Goal: Task Accomplishment & Management: Manage account settings

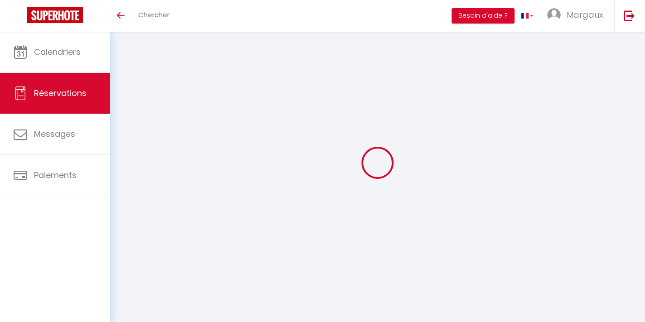
select select
checkbox input "false"
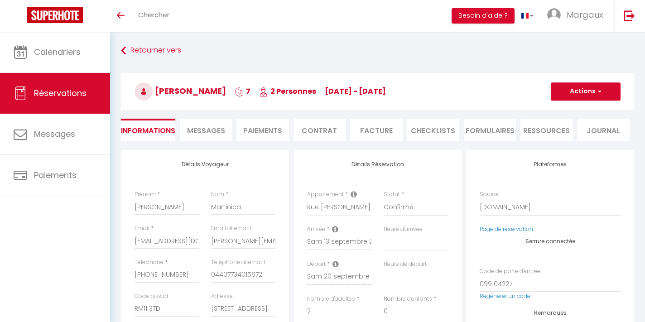
select select
checkbox input "false"
type textarea "Reservation has a cancellation grace period. Do not charge if cancelled before …"
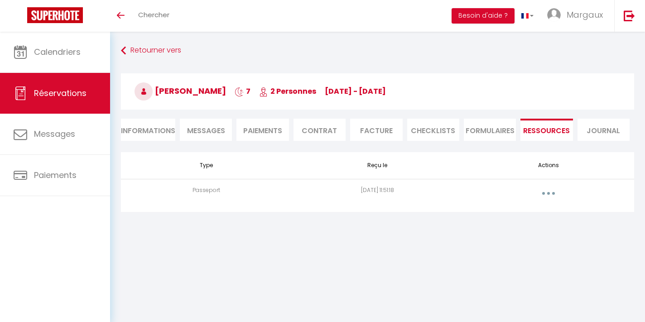
click at [543, 194] on button "button" at bounding box center [547, 193] width 25 height 14
click at [526, 212] on link "Voir le document" at bounding box center [524, 213] width 67 height 15
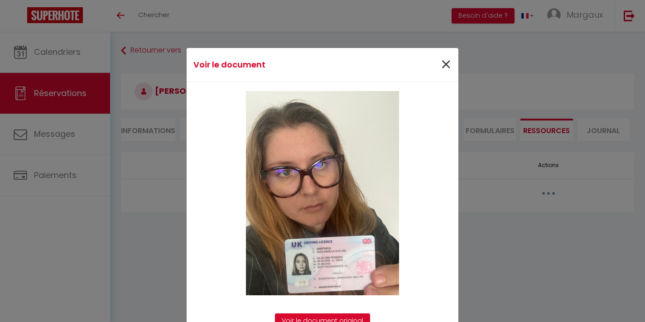
click at [446, 62] on span "×" at bounding box center [445, 64] width 11 height 27
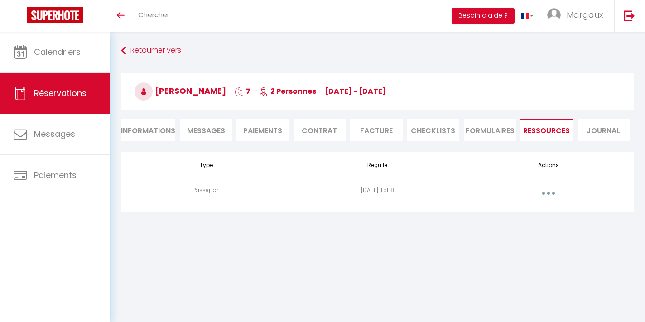
click at [146, 130] on li "Informations" at bounding box center [148, 130] width 54 height 22
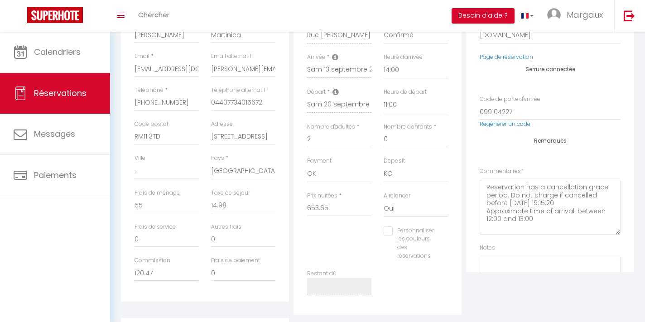
scroll to position [180, 0]
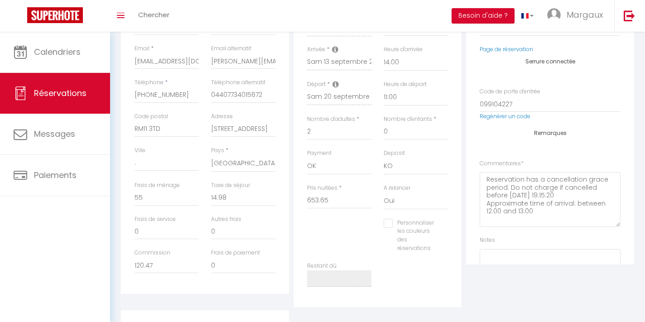
click at [392, 221] on input "Personnaliser les couleurs des réservations" at bounding box center [409, 223] width 53 height 9
checkbox input "true"
click at [450, 225] on div "Personnaliser les couleurs des réservations #D7092E" at bounding box center [415, 240] width 76 height 43
click at [449, 233] on span at bounding box center [448, 233] width 7 height 7
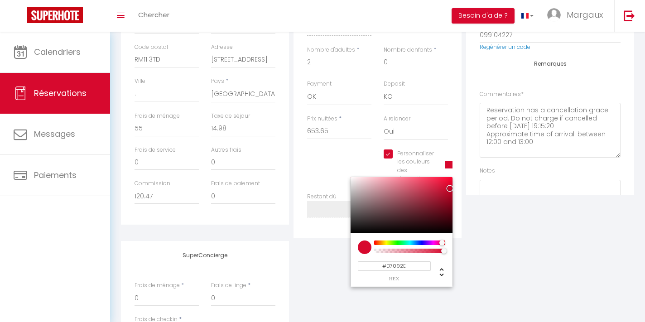
scroll to position [263, 0]
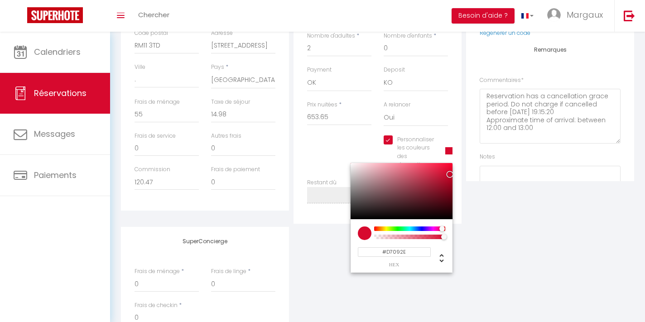
drag, startPoint x: 408, startPoint y: 248, endPoint x: 356, endPoint y: 248, distance: 52.1
click at [358, 248] on input "#D7092E" at bounding box center [394, 252] width 73 height 10
type input "#C000CD"
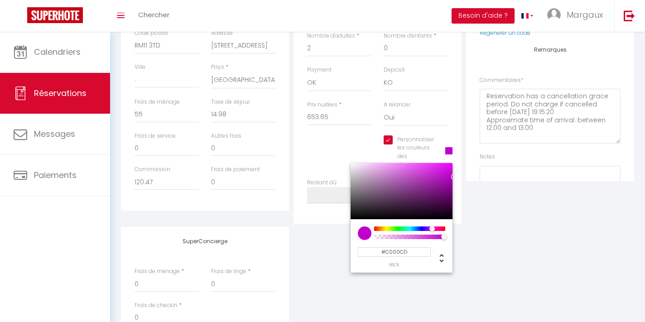
click at [492, 259] on div "SuperConcierge Frais de ménage * 0 Frais de linge * 0 Frais de checkin * 0" at bounding box center [377, 286] width 517 height 119
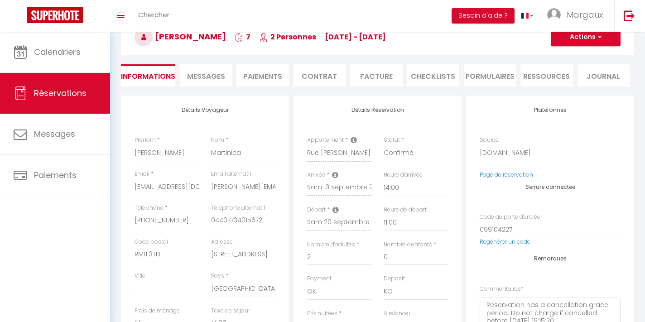
scroll to position [53, 0]
click at [602, 75] on li "Journal" at bounding box center [603, 76] width 52 height 22
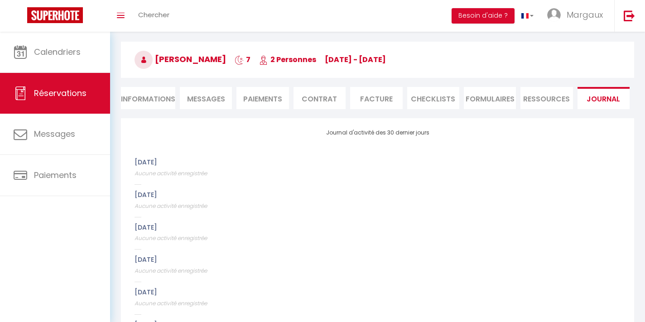
click at [152, 102] on li "Informations" at bounding box center [148, 98] width 54 height 22
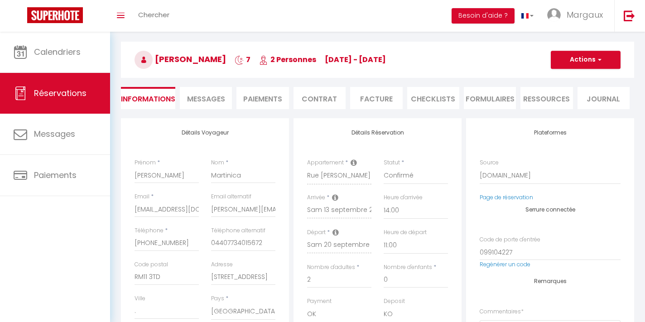
click at [601, 58] on span "button" at bounding box center [597, 60] width 5 height 8
click at [573, 82] on link "Enregistrer" at bounding box center [576, 80] width 72 height 12
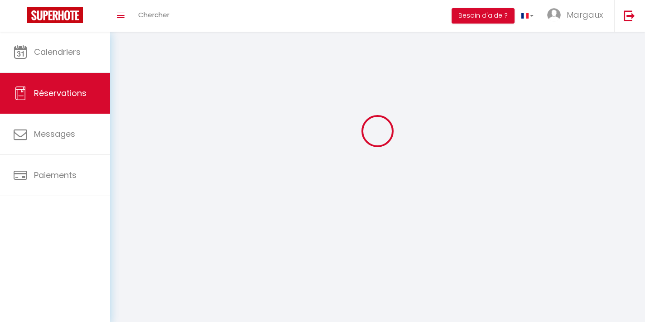
select select "not_cancelled"
select select
checkbox input "false"
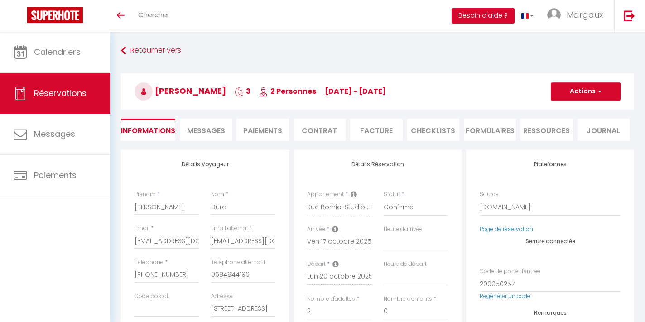
select select
checkbox input "false"
type textarea "J’ai déjà été client de ce studio et j’avais passé un très bon moment"
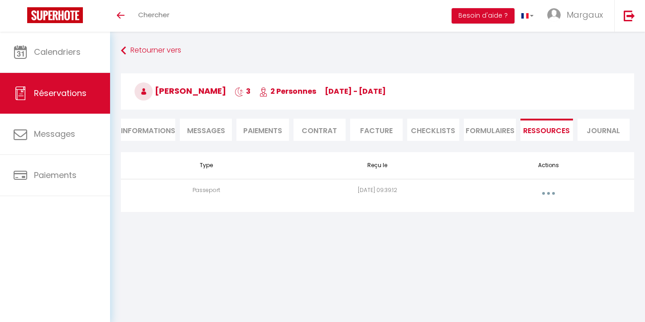
click at [554, 191] on button "button" at bounding box center [547, 193] width 25 height 14
click at [530, 214] on link "Voir le document" at bounding box center [524, 213] width 67 height 15
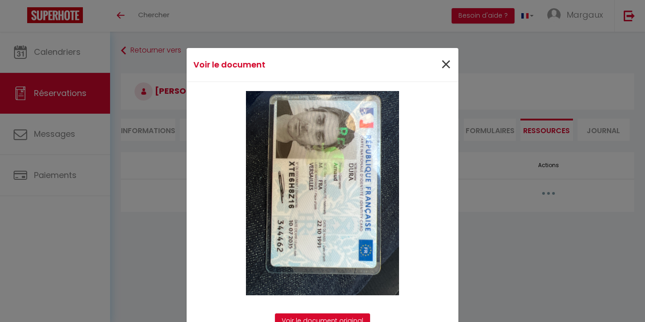
click at [448, 65] on span "×" at bounding box center [445, 64] width 11 height 27
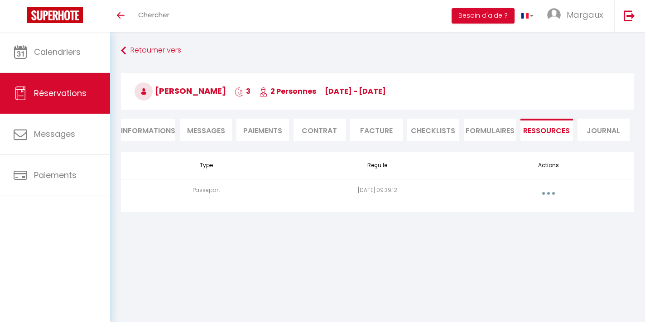
click at [153, 126] on li "Informations" at bounding box center [148, 130] width 54 height 22
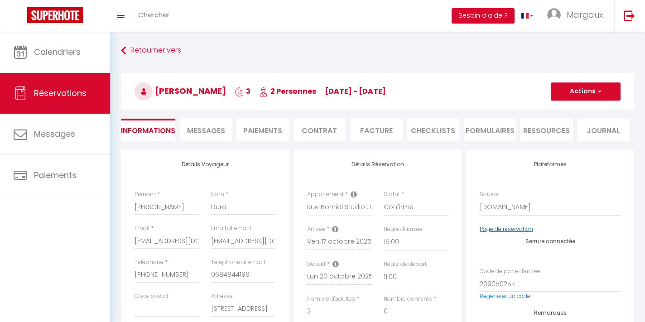
click at [508, 230] on link "Page de réservation" at bounding box center [505, 229] width 53 height 8
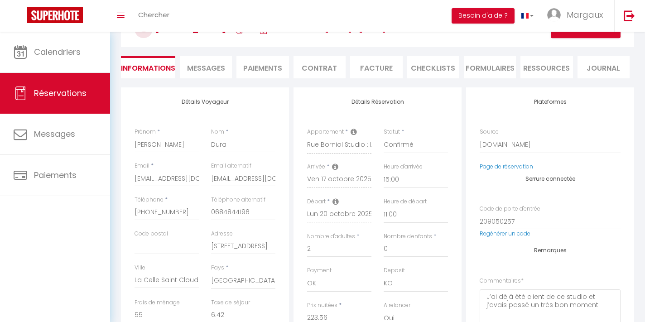
scroll to position [65, 0]
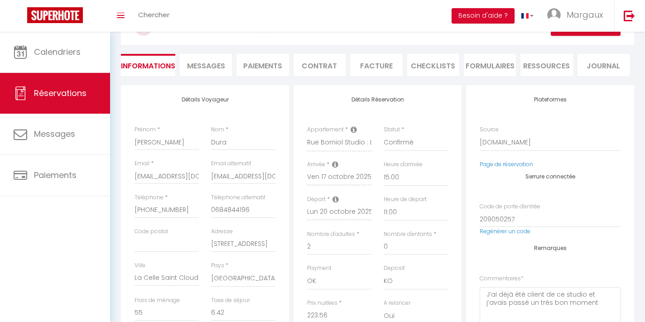
click at [215, 70] on span "Messages" at bounding box center [206, 66] width 38 height 10
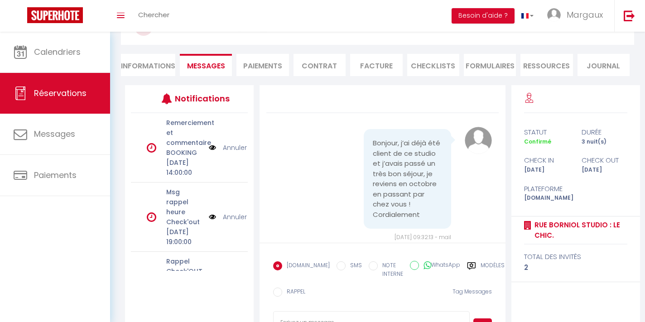
click at [161, 66] on li "Informations" at bounding box center [148, 65] width 54 height 22
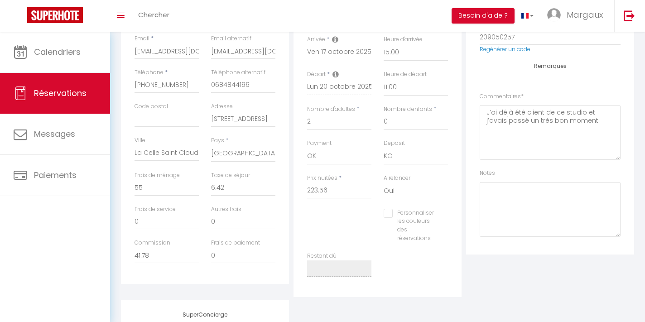
scroll to position [306, 0]
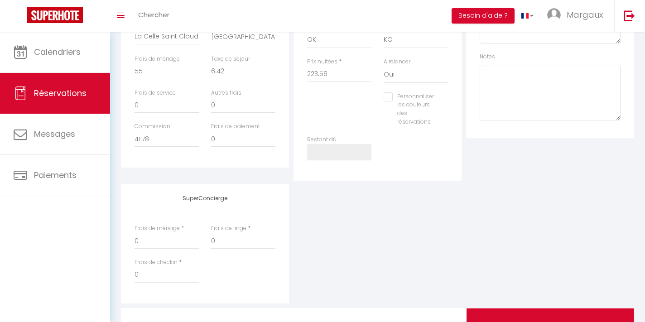
click at [388, 96] on input "Personnaliser les couleurs des réservations" at bounding box center [409, 96] width 53 height 9
checkbox input "true"
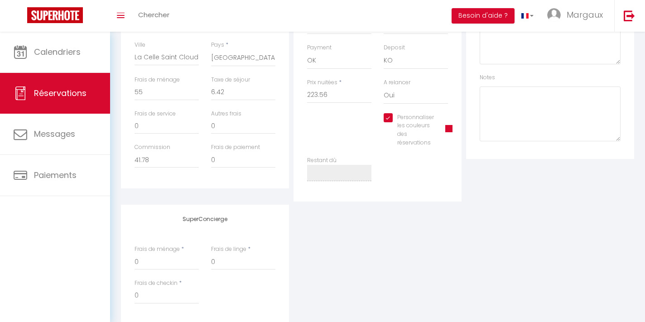
scroll to position [275, 0]
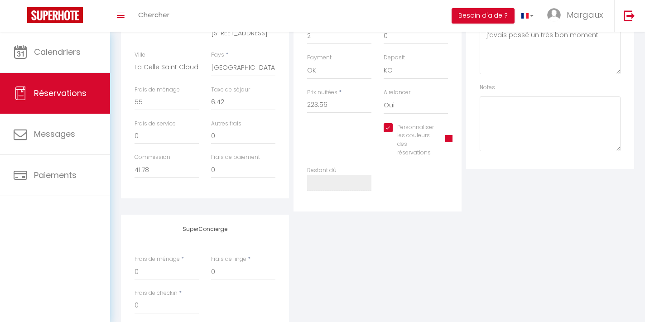
click at [449, 135] on span at bounding box center [448, 138] width 7 height 7
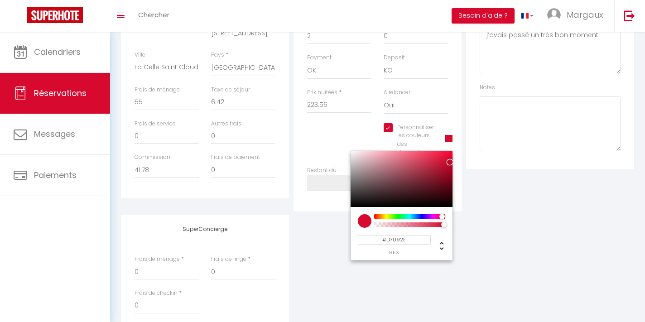
click at [408, 243] on div "#D7092E hex" at bounding box center [394, 245] width 73 height 20
drag, startPoint x: 408, startPoint y: 240, endPoint x: 364, endPoint y: 236, distance: 43.6
click at [364, 236] on input "#D7092E" at bounding box center [394, 240] width 73 height 10
type input "#C000CD"
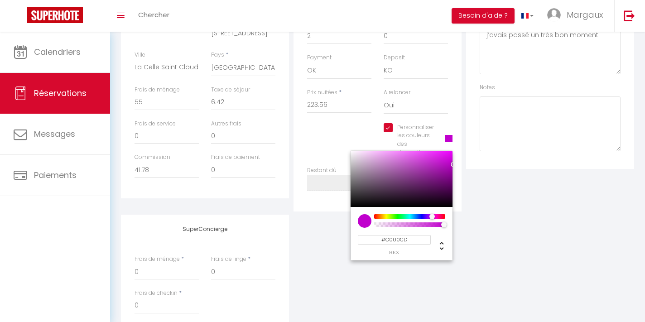
click at [474, 235] on div "SuperConcierge Frais de ménage * 0 Frais de linge * 0 Frais de checkin * 0" at bounding box center [377, 274] width 517 height 119
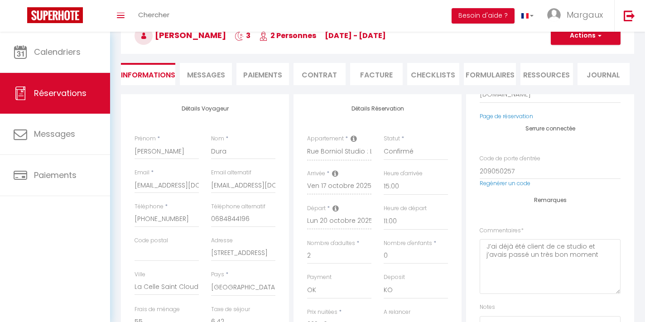
scroll to position [22, 0]
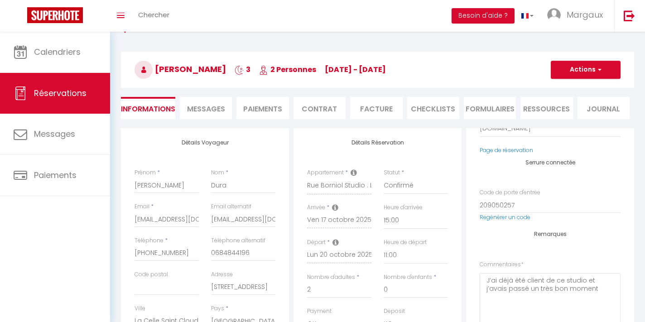
click at [614, 63] on button "Actions" at bounding box center [585, 70] width 70 height 18
click at [578, 88] on link "Enregistrer" at bounding box center [576, 90] width 72 height 12
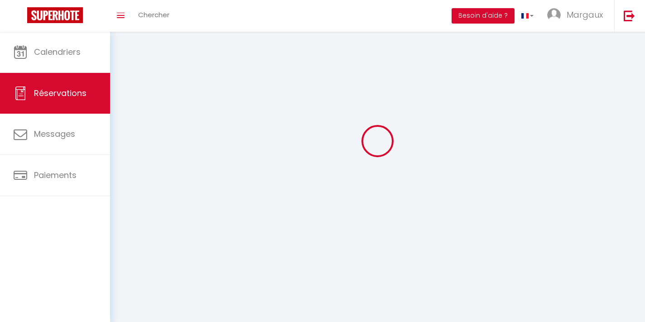
select select "not_cancelled"
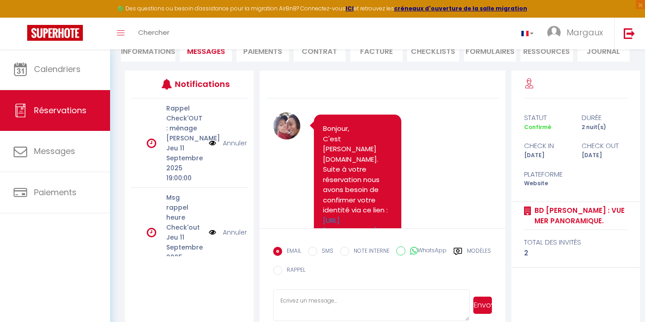
scroll to position [3434, 0]
